Goal: Task Accomplishment & Management: Use online tool/utility

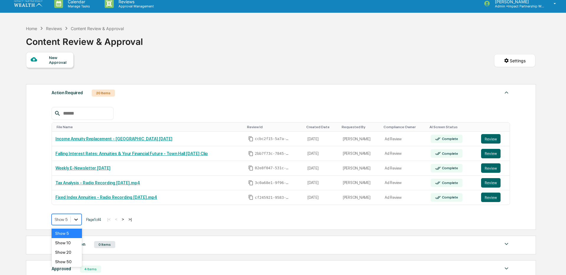
click at [73, 229] on body "Calendar Manage Tasks Reviews Approval Management [PERSON_NAME] Admin • Impact …" at bounding box center [283, 175] width 566 height 362
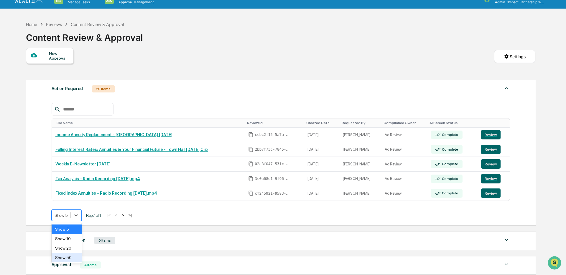
click at [65, 256] on div "Show 50" at bounding box center [67, 256] width 30 height 9
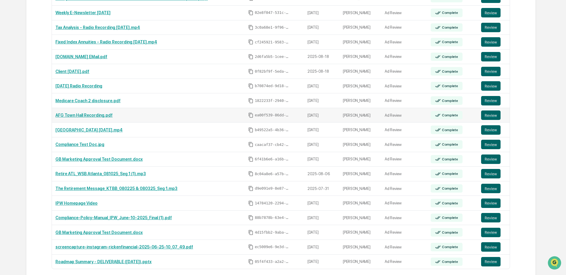
scroll to position [157, 0]
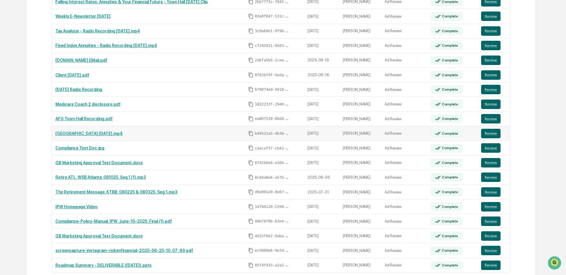
click at [93, 133] on link "[GEOGRAPHIC_DATA] [DATE].mp4" at bounding box center [88, 133] width 67 height 5
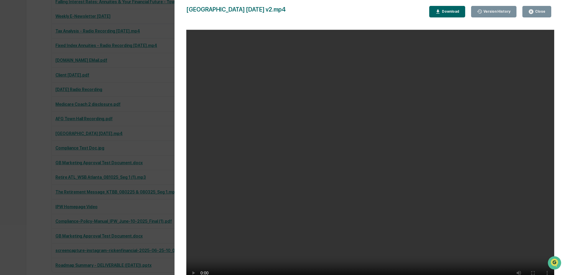
click at [541, 12] on div "Close" at bounding box center [540, 11] width 12 height 4
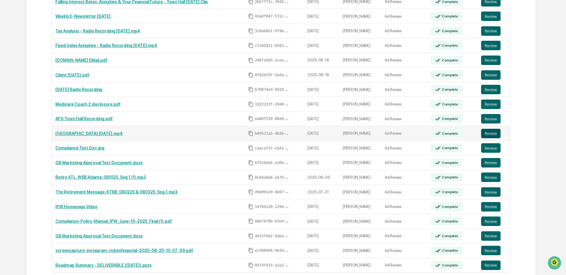
click at [486, 135] on button "Review" at bounding box center [490, 133] width 19 height 9
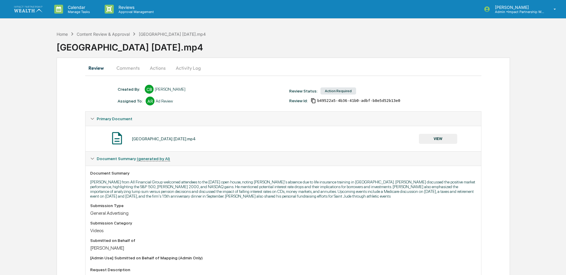
click at [119, 70] on button "Comments" at bounding box center [128, 68] width 33 height 14
